Goal: Task Accomplishment & Management: Use online tool/utility

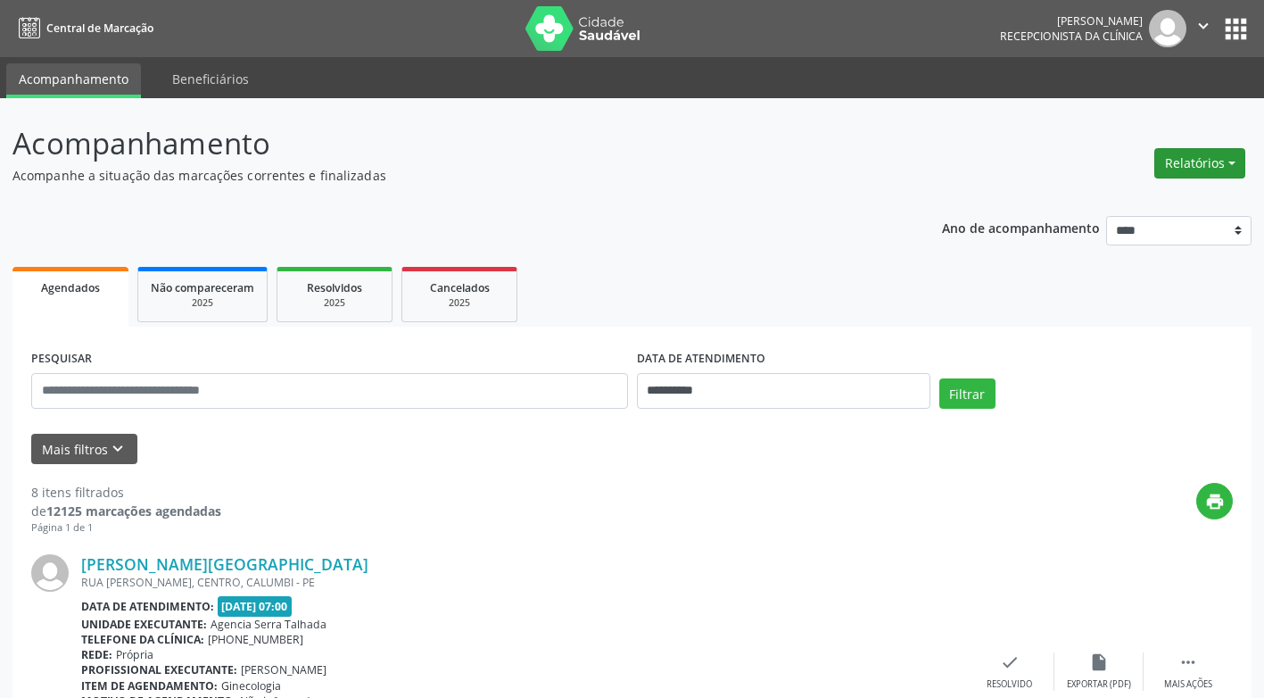
click at [1235, 157] on button "Relatórios" at bounding box center [1200, 163] width 91 height 30
click at [1138, 201] on link "Agendamentos" at bounding box center [1151, 201] width 192 height 25
select select "*"
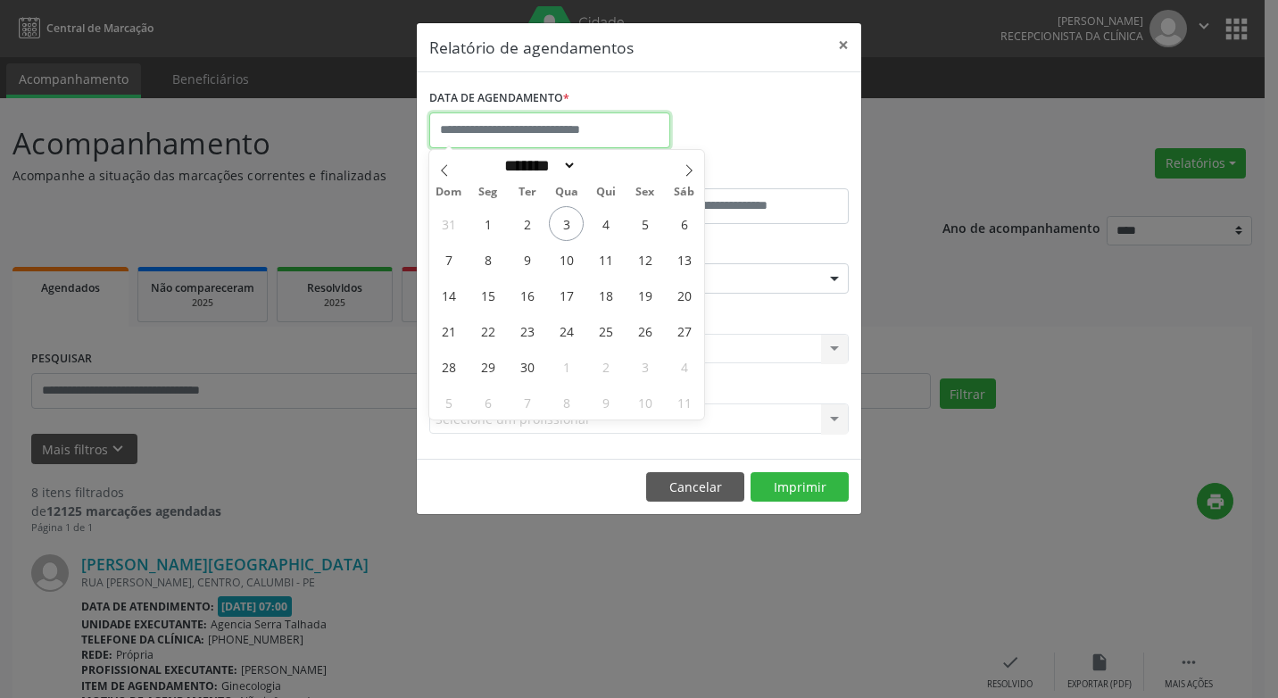
click at [608, 130] on input "text" at bounding box center [549, 130] width 241 height 36
click at [566, 214] on span "3" at bounding box center [566, 223] width 35 height 35
type input "**********"
click at [566, 214] on span "3" at bounding box center [566, 223] width 35 height 35
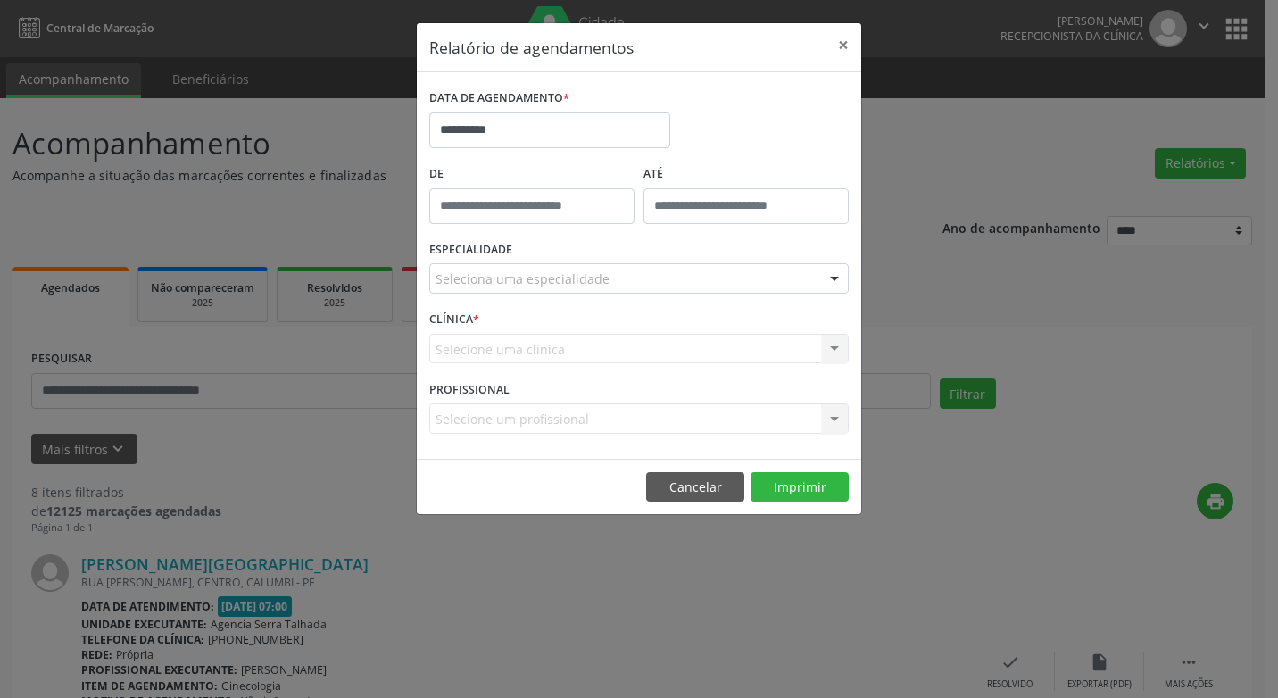
click at [831, 277] on div at bounding box center [834, 279] width 27 height 30
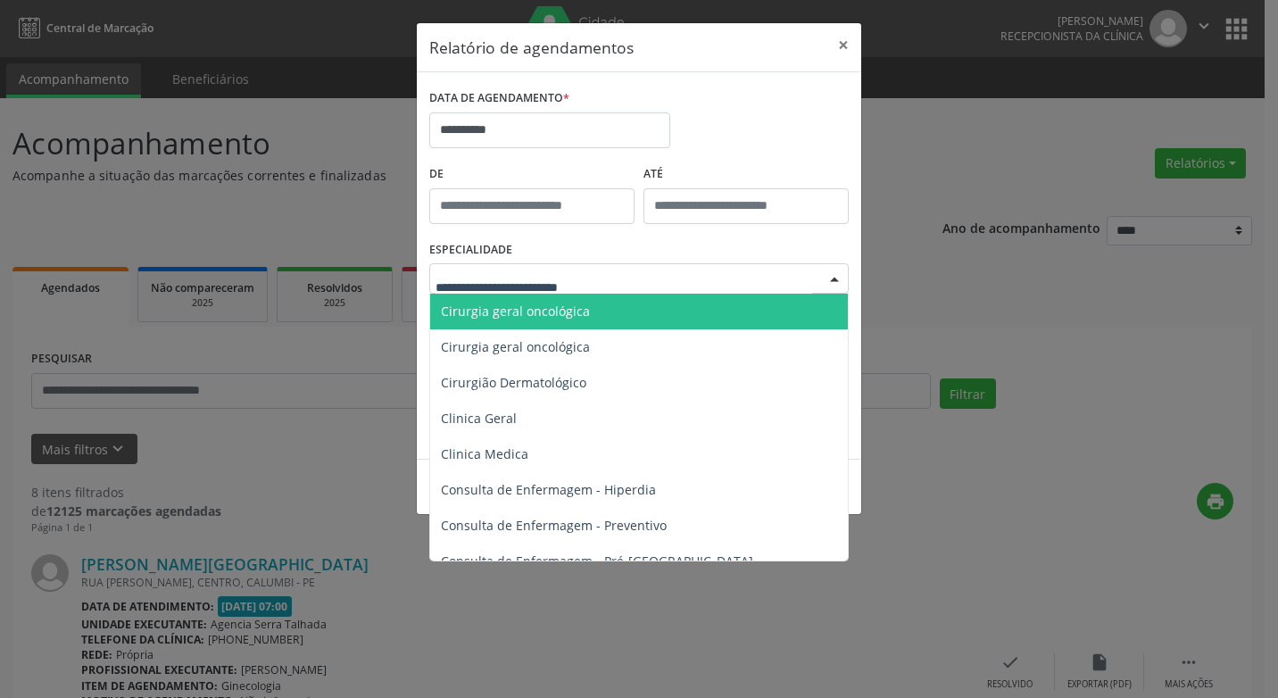
scroll to position [625, 0]
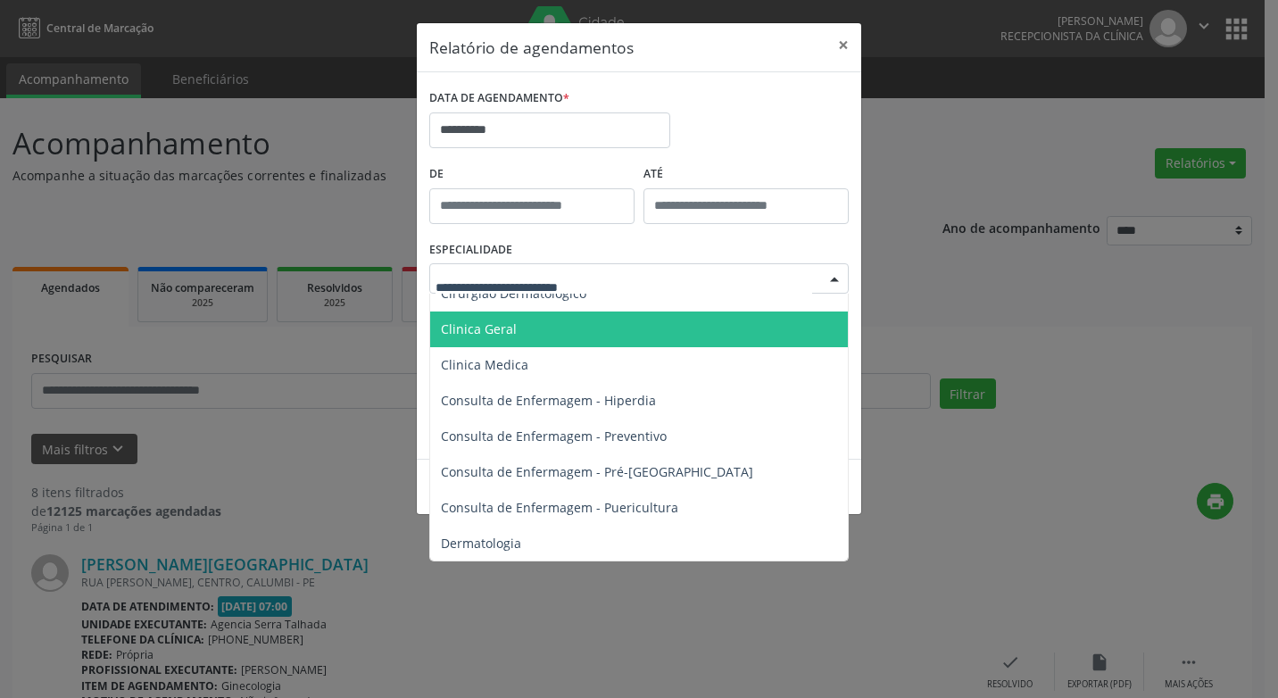
click at [463, 329] on span "Clinica Geral" at bounding box center [479, 328] width 76 height 17
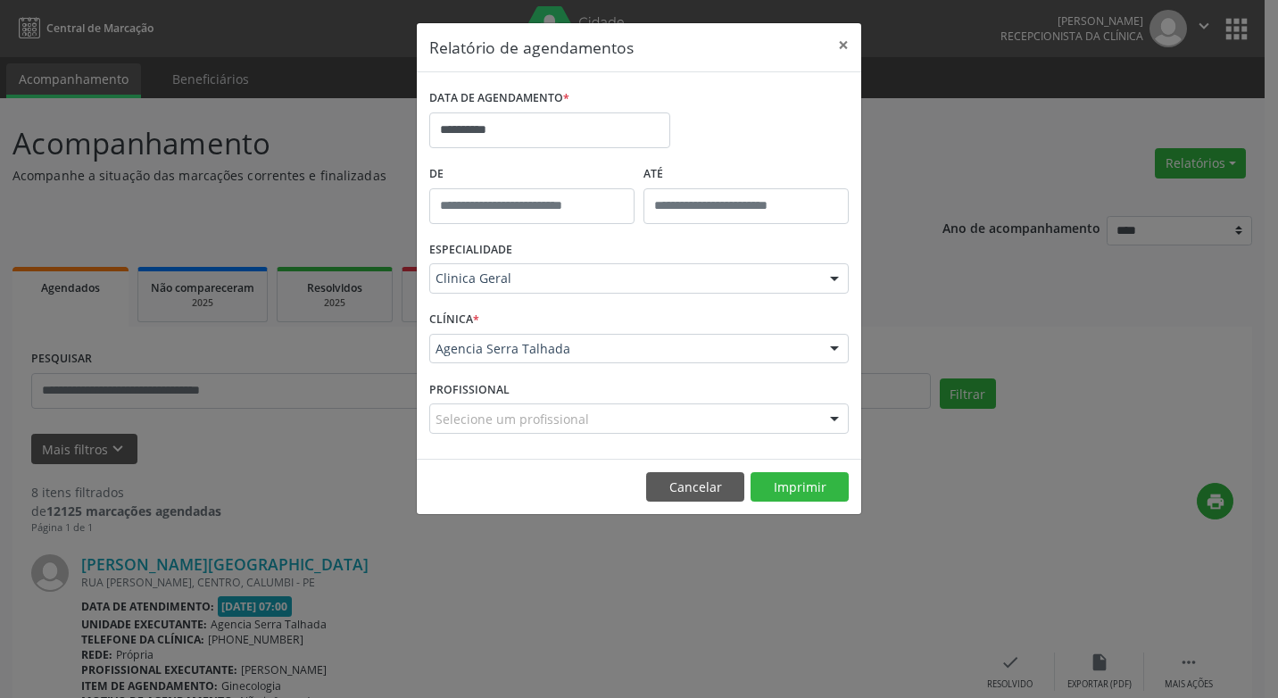
click at [829, 422] on div at bounding box center [834, 419] width 27 height 30
click at [807, 486] on button "Imprimir" at bounding box center [799, 487] width 98 height 30
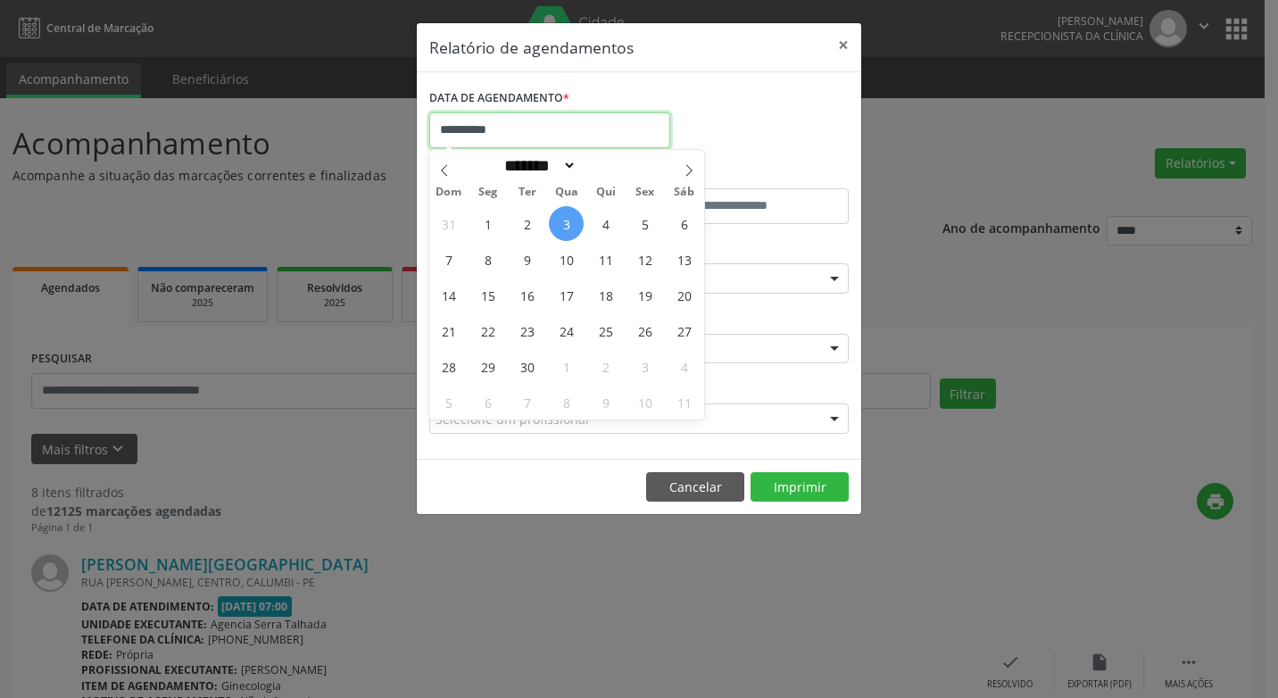
click at [523, 128] on input "**********" at bounding box center [549, 130] width 241 height 36
click at [609, 227] on span "4" at bounding box center [605, 223] width 35 height 35
type input "**********"
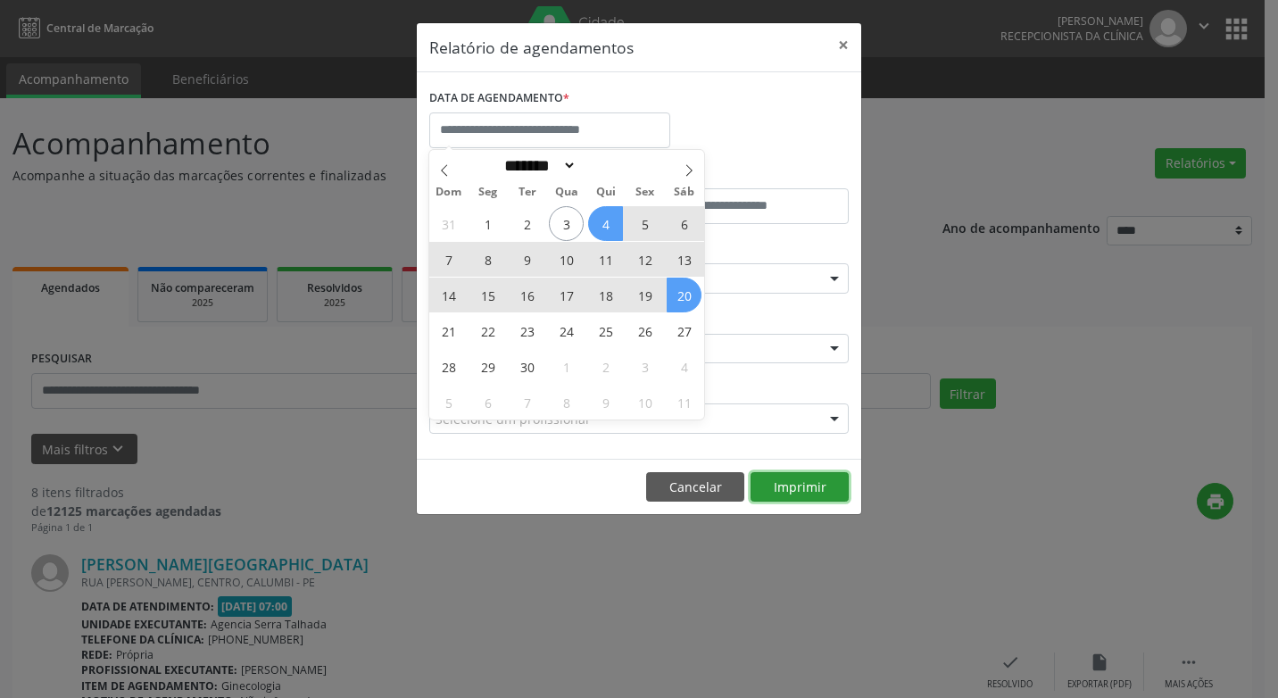
select select "*"
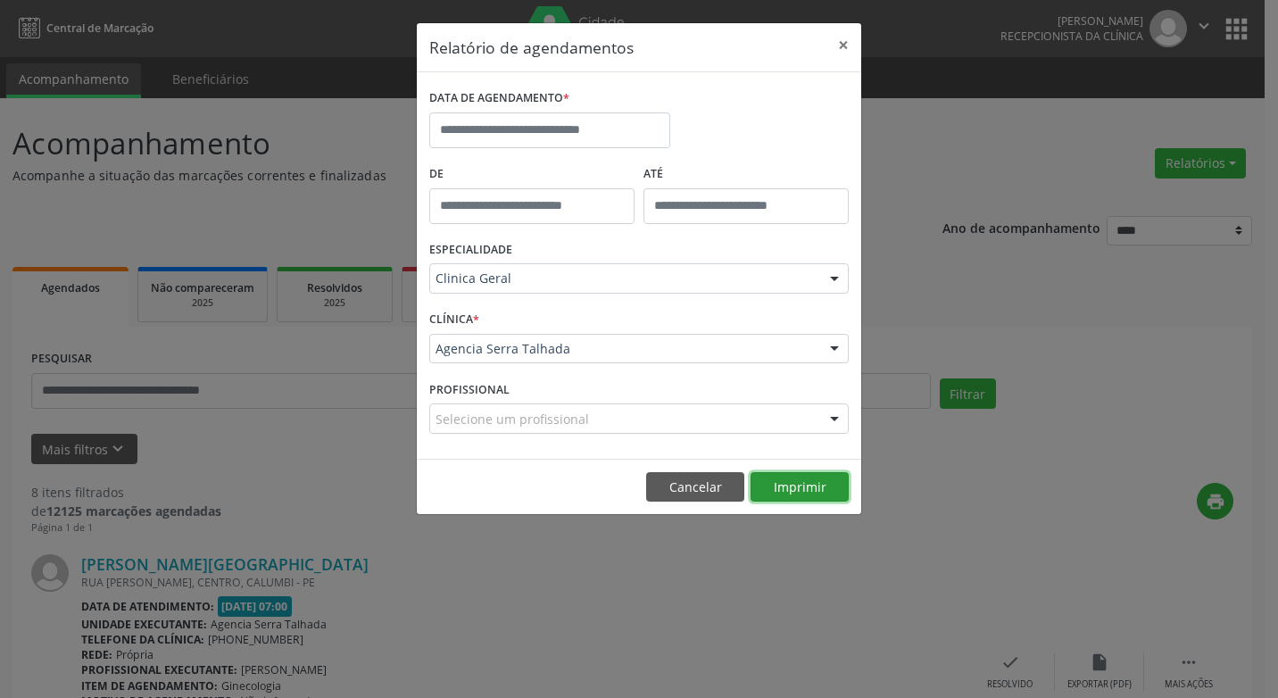
click at [778, 484] on button "Imprimir" at bounding box center [799, 487] width 98 height 30
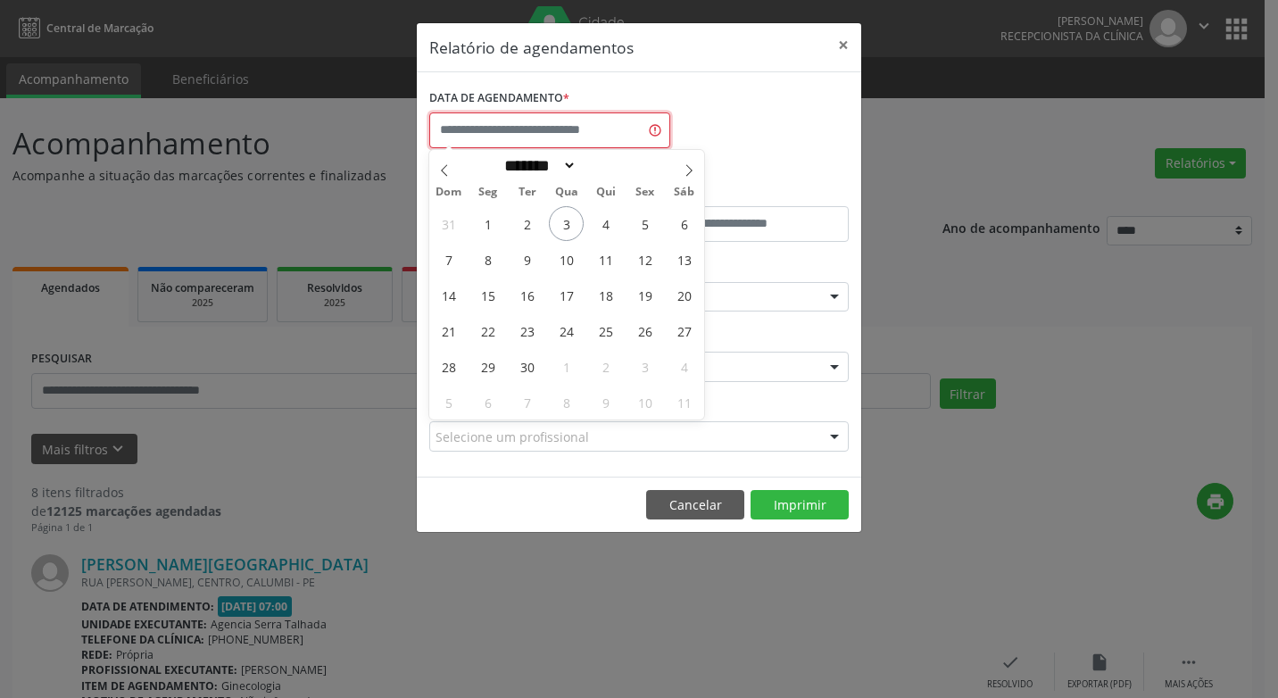
click at [617, 141] on input "text" at bounding box center [549, 130] width 241 height 36
click at [609, 231] on span "4" at bounding box center [605, 223] width 35 height 35
type input "**********"
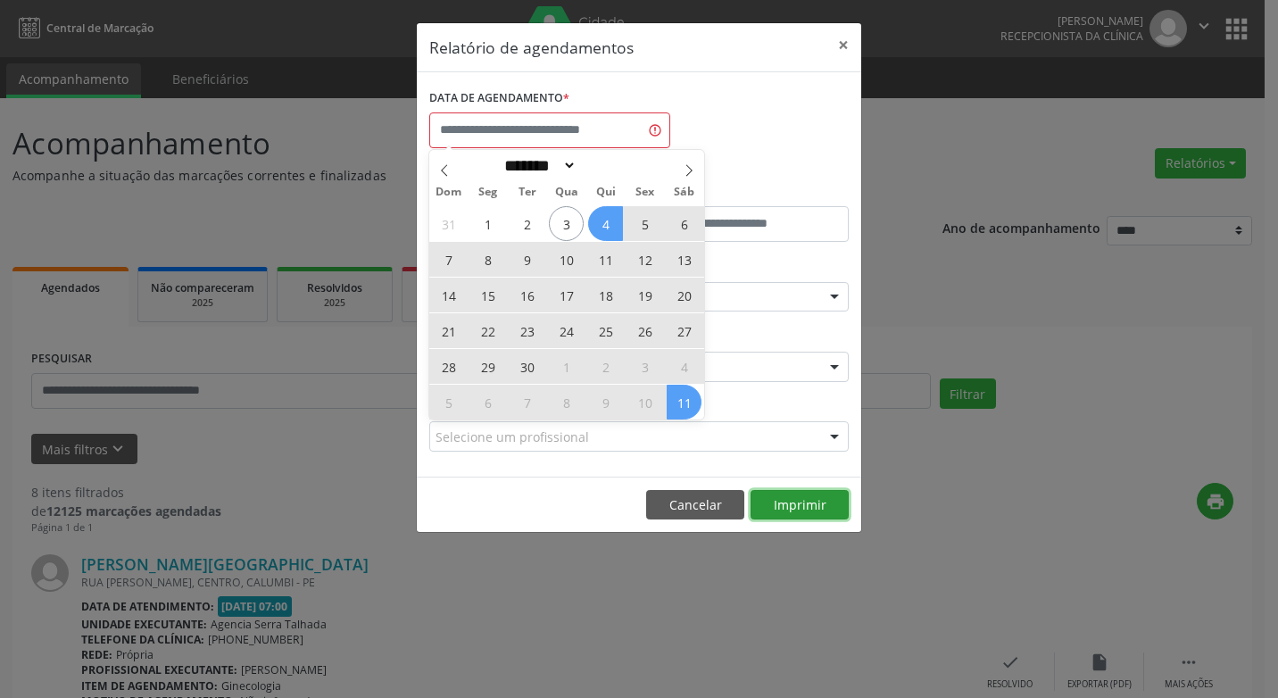
select select "*"
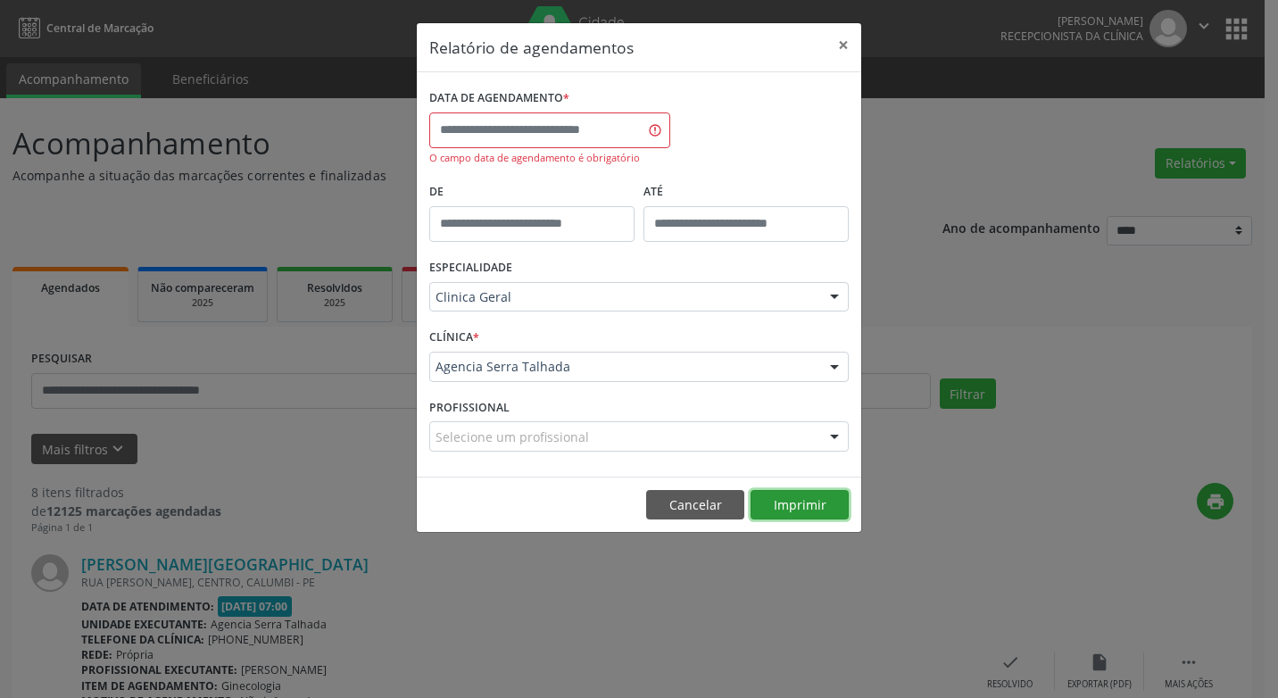
click at [793, 501] on button "Imprimir" at bounding box center [799, 505] width 98 height 30
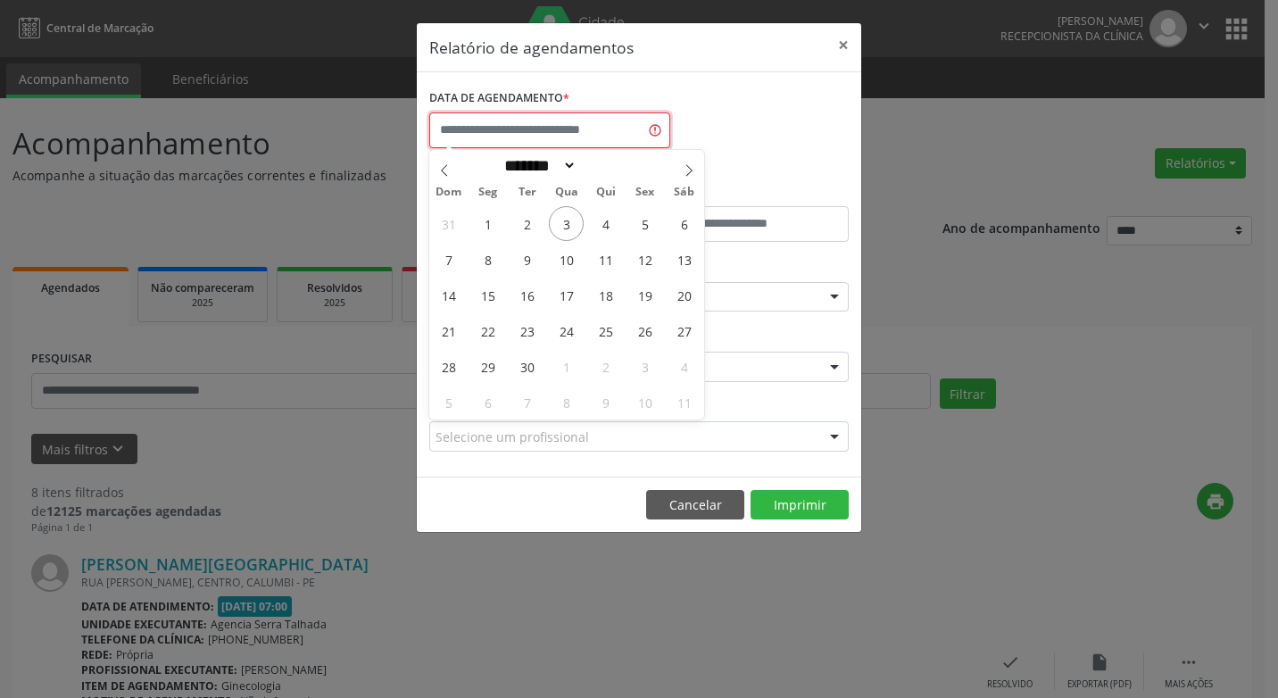
click at [583, 129] on input "text" at bounding box center [549, 130] width 241 height 36
click at [603, 222] on span "4" at bounding box center [605, 223] width 35 height 35
type input "**********"
click at [603, 222] on span "4" at bounding box center [605, 223] width 35 height 35
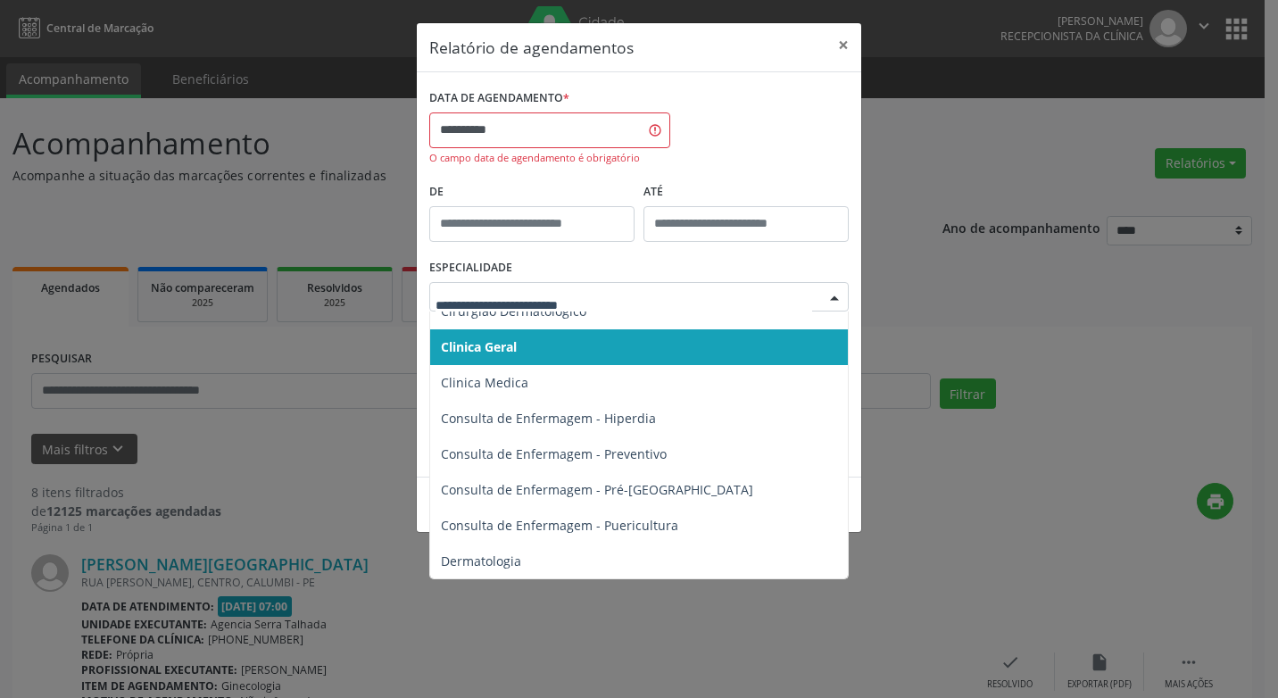
click at [836, 301] on div at bounding box center [834, 298] width 27 height 30
click at [471, 348] on span "Clinica Geral" at bounding box center [479, 346] width 76 height 17
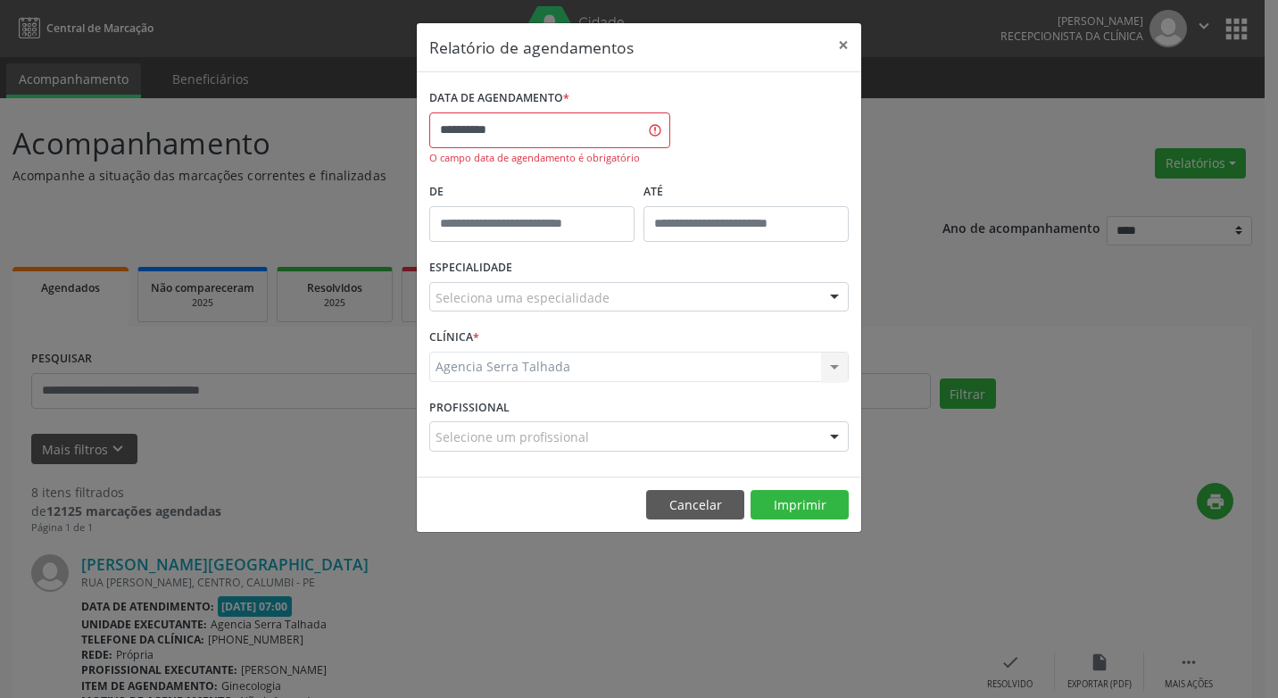
click at [831, 368] on div "Agencia Serra Talhada Agencia Serra Talhada Nenhum resultado encontrado para: "…" at bounding box center [638, 367] width 419 height 30
click at [832, 366] on div "Agencia Serra Talhada Agencia Serra Talhada Nenhum resultado encontrado para: "…" at bounding box center [638, 367] width 419 height 30
click at [832, 360] on div "Agencia Serra Talhada Agencia Serra Talhada Nenhum resultado encontrado para: "…" at bounding box center [638, 367] width 419 height 30
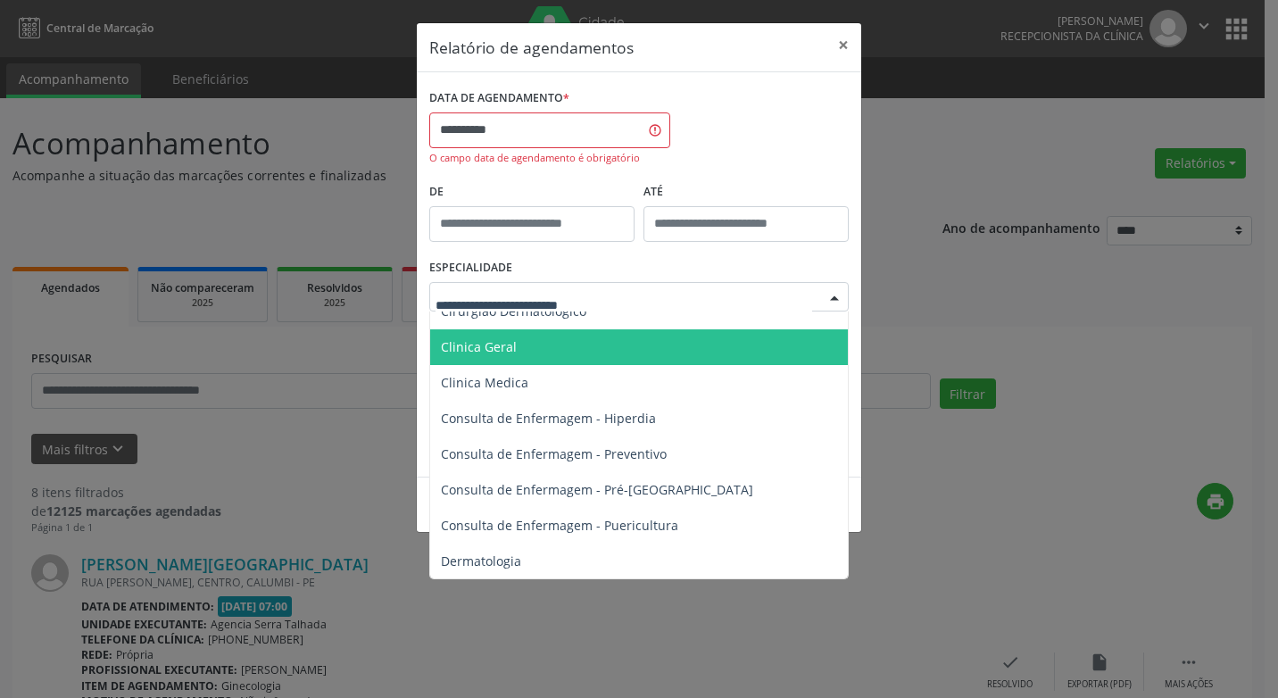
click at [838, 296] on div at bounding box center [834, 298] width 27 height 30
click at [476, 347] on span "Clinica Geral" at bounding box center [479, 346] width 76 height 17
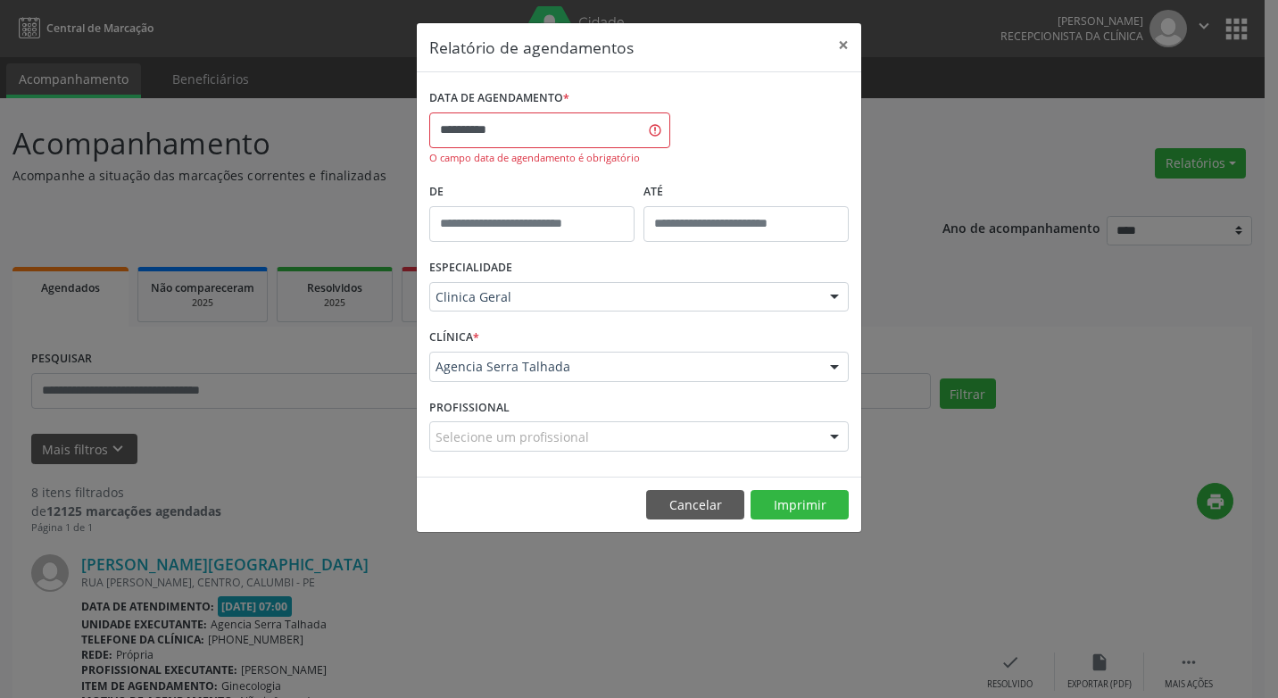
click at [825, 435] on div at bounding box center [834, 437] width 27 height 30
click at [792, 493] on button "Imprimir" at bounding box center [799, 505] width 98 height 30
